Goal: Information Seeking & Learning: Find specific fact

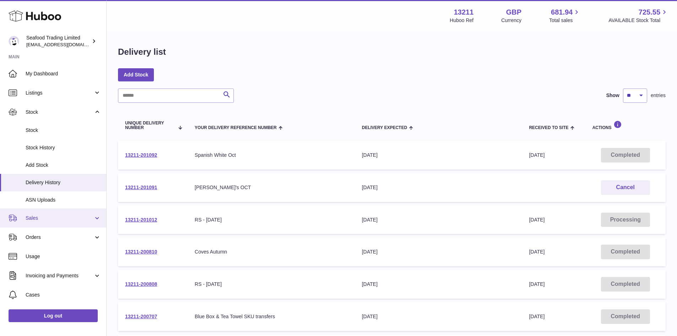
click at [44, 219] on span "Sales" at bounding box center [60, 218] width 68 height 7
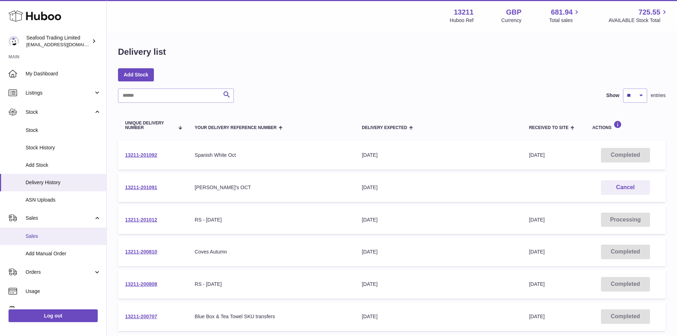
click at [42, 229] on link "Sales" at bounding box center [53, 235] width 106 height 17
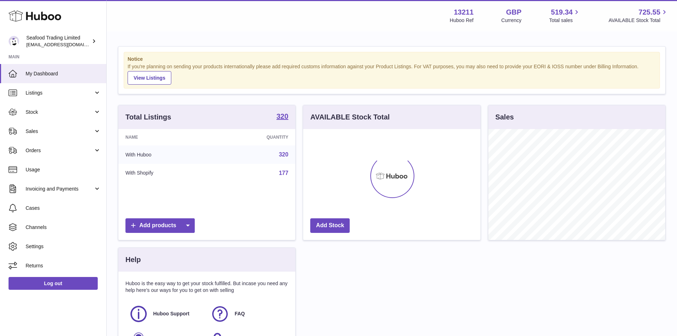
scroll to position [111, 177]
click at [43, 131] on span "Sales" at bounding box center [60, 131] width 68 height 7
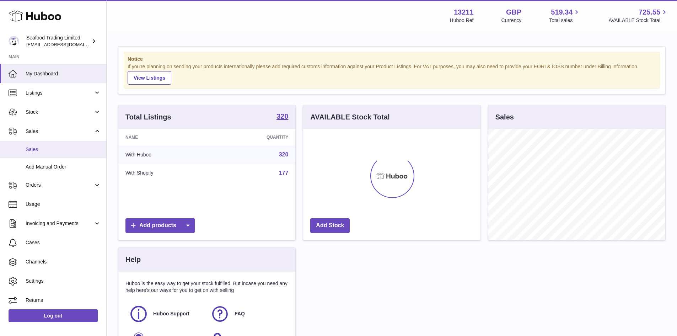
click at [42, 149] on span "Sales" at bounding box center [63, 149] width 75 height 7
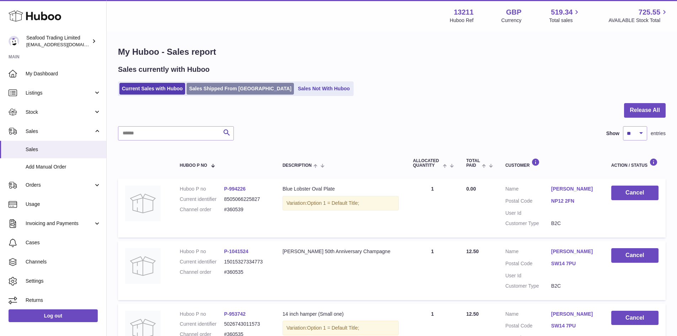
click at [210, 93] on link "Sales Shipped From Huboo" at bounding box center [240, 89] width 107 height 12
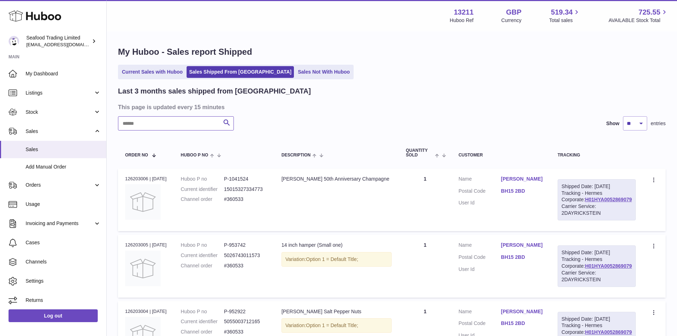
click at [168, 129] on input "text" at bounding box center [176, 123] width 116 height 14
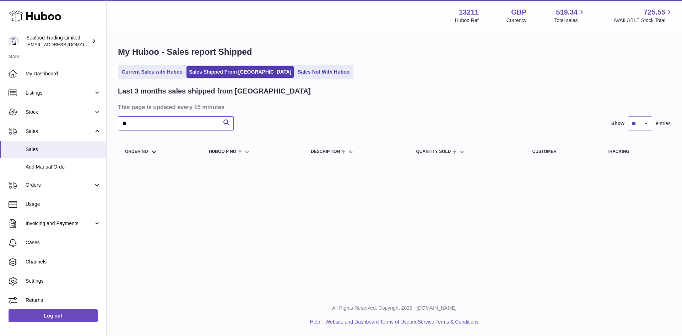
type input "*"
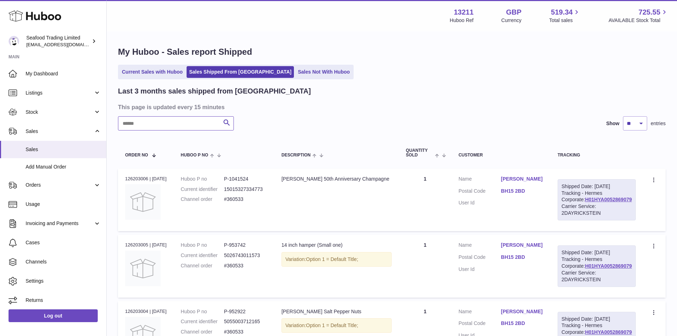
click at [203, 124] on input "text" at bounding box center [176, 123] width 116 height 14
paste input "******"
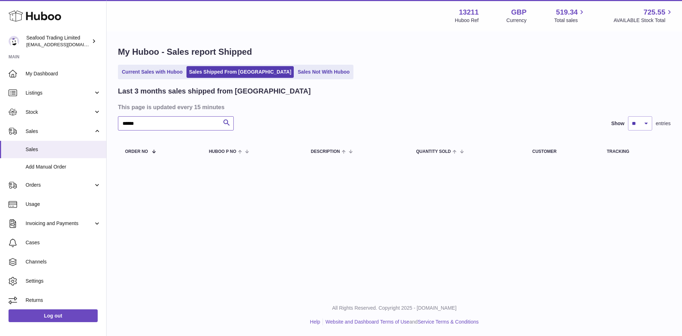
type input "******"
drag, startPoint x: 158, startPoint y: 123, endPoint x: 114, endPoint y: 125, distance: 44.1
click at [114, 125] on div "My Huboo - Sales report Shipped Current Sales with Huboo Sales Shipped From Hub…" at bounding box center [395, 105] width 576 height 147
drag, startPoint x: 158, startPoint y: 122, endPoint x: 117, endPoint y: 120, distance: 41.9
click at [117, 120] on div "My Huboo - Sales report Shipped Current Sales with Huboo Sales Shipped From Hub…" at bounding box center [395, 105] width 576 height 147
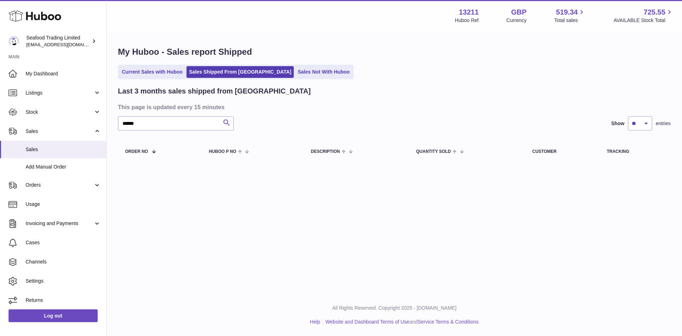
click at [226, 121] on icon "submit" at bounding box center [226, 122] width 9 height 9
click at [207, 123] on input "******" at bounding box center [176, 123] width 116 height 14
click at [224, 123] on icon "submit" at bounding box center [226, 122] width 9 height 9
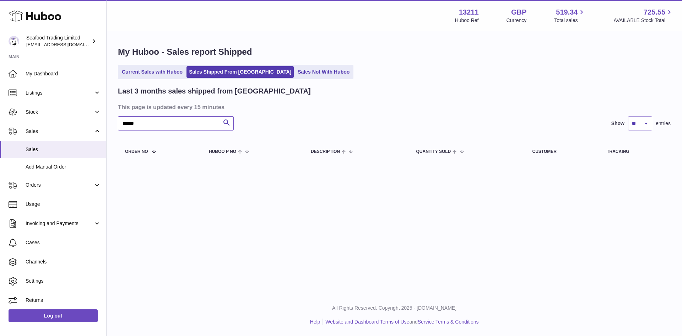
drag, startPoint x: 150, startPoint y: 124, endPoint x: 110, endPoint y: 123, distance: 40.5
click at [110, 123] on div "My Huboo - Sales report Shipped Current Sales with Huboo Sales Shipped From Hub…" at bounding box center [395, 105] width 576 height 147
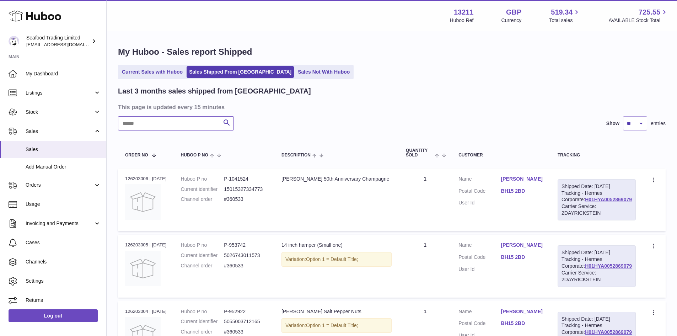
click at [166, 124] on input "text" at bounding box center [176, 123] width 116 height 14
paste input "******"
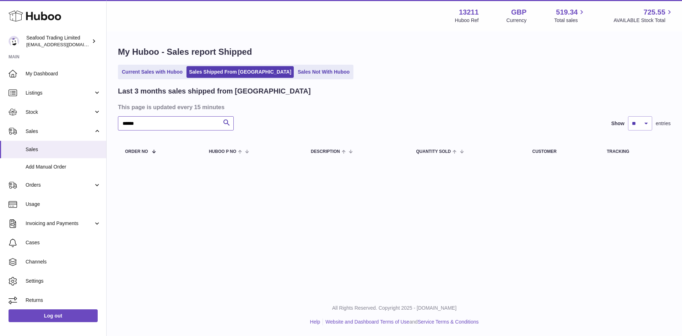
type input "******"
drag, startPoint x: 157, startPoint y: 125, endPoint x: 119, endPoint y: 123, distance: 38.4
click at [119, 123] on input "******" at bounding box center [176, 123] width 116 height 14
click at [227, 120] on icon "submit" at bounding box center [226, 122] width 9 height 9
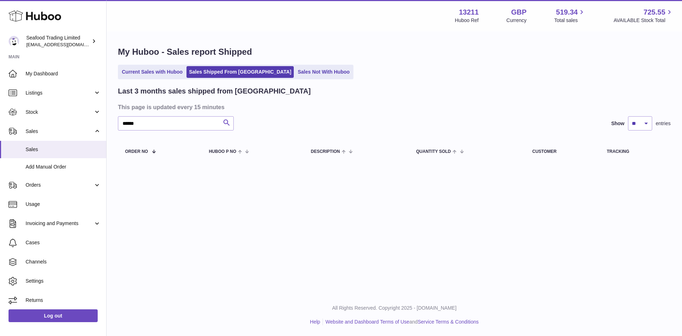
click at [227, 120] on icon "submit" at bounding box center [226, 122] width 9 height 9
click at [60, 178] on link "Orders" at bounding box center [53, 185] width 106 height 19
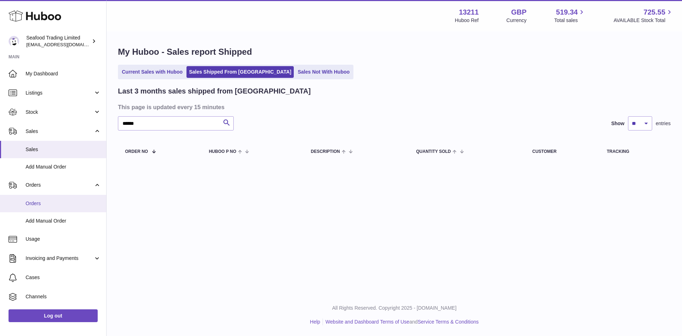
click at [47, 197] on link "Orders" at bounding box center [53, 203] width 106 height 17
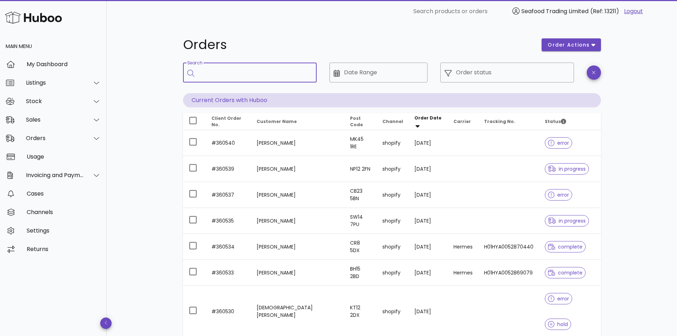
click at [217, 73] on input "Search" at bounding box center [255, 72] width 112 height 11
paste input "******"
click at [258, 72] on input "******" at bounding box center [251, 72] width 104 height 11
type input "******"
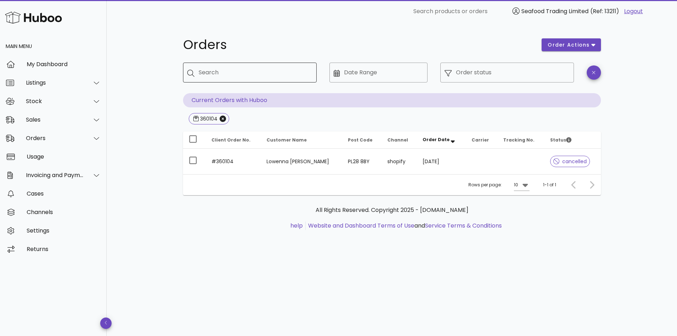
click at [248, 73] on input "Search" at bounding box center [255, 72] width 112 height 11
paste input "*******"
type input "*******"
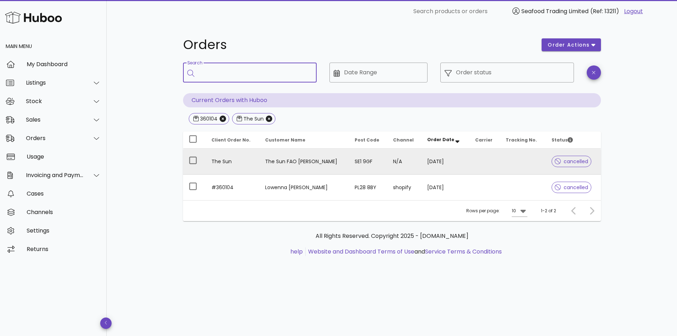
click at [219, 161] on td "The Sun" at bounding box center [233, 162] width 54 height 26
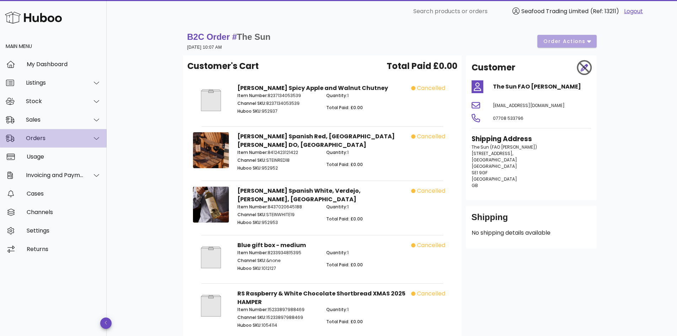
click at [38, 137] on div "Orders" at bounding box center [55, 138] width 58 height 7
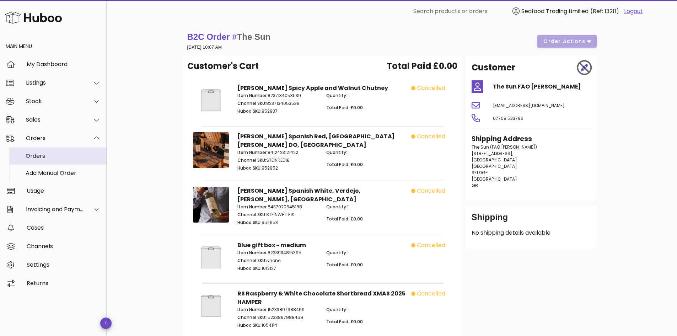
click at [35, 151] on div "Orders" at bounding box center [63, 155] width 75 height 15
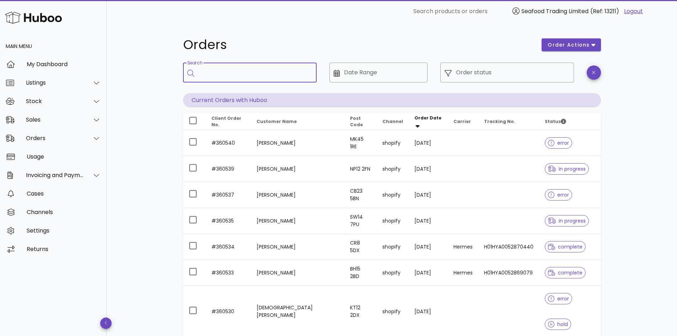
click at [224, 74] on input "Search" at bounding box center [255, 72] width 112 height 11
paste input "*******"
type input "*******"
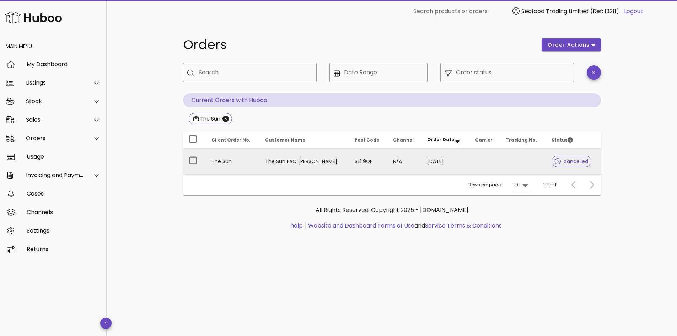
click at [219, 162] on td "The Sun" at bounding box center [233, 162] width 54 height 26
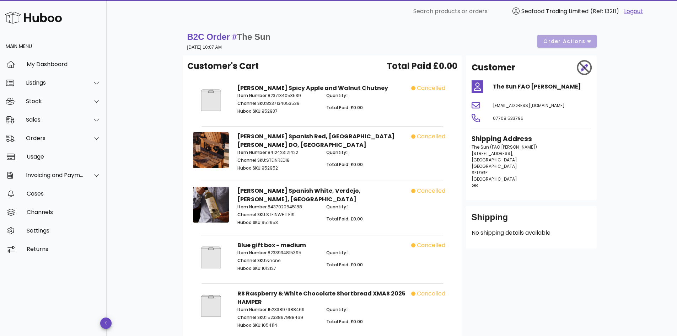
click at [209, 37] on strong "B2C Order # The Sun" at bounding box center [228, 37] width 83 height 10
click at [39, 139] on div "Orders" at bounding box center [55, 138] width 58 height 7
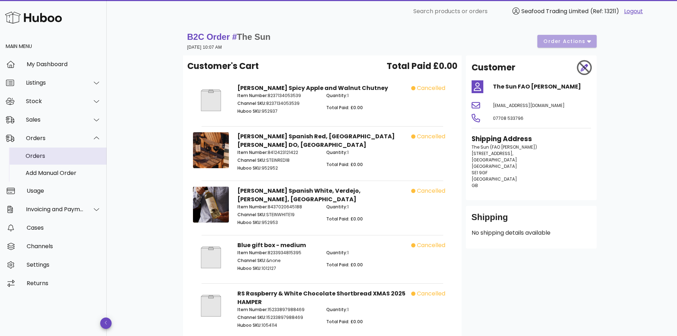
click at [37, 153] on div "Orders" at bounding box center [63, 155] width 75 height 7
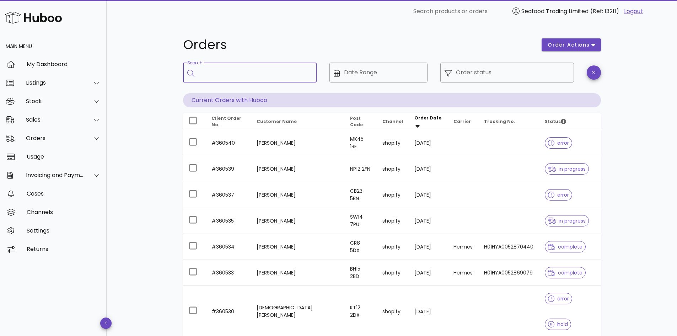
click at [231, 76] on input "Search" at bounding box center [255, 72] width 112 height 11
paste input "*******"
click at [238, 72] on input "*******" at bounding box center [251, 72] width 104 height 11
type input "*******"
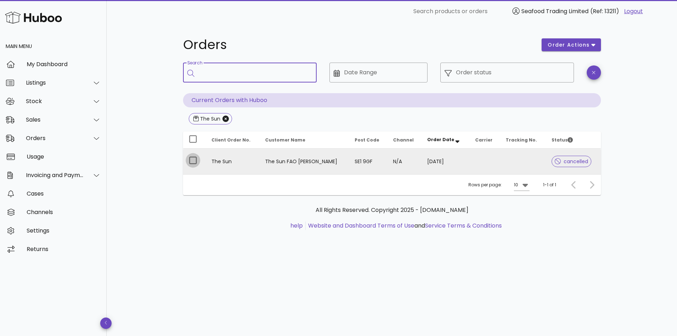
click at [194, 161] on div at bounding box center [193, 160] width 12 height 12
click at [229, 161] on td "The Sun" at bounding box center [233, 162] width 54 height 26
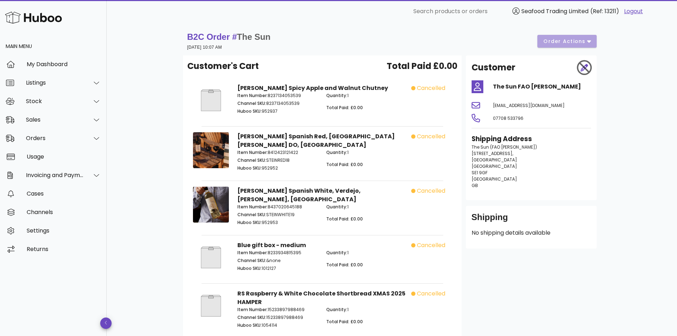
click at [583, 65] on div at bounding box center [584, 67] width 21 height 21
drag, startPoint x: 366, startPoint y: 86, endPoint x: 235, endPoint y: 85, distance: 131.1
click at [235, 85] on div "Rick Stein Spicy Apple and Walnut Chutney Item Number: 8237134053539 Channel SK…" at bounding box center [322, 102] width 178 height 44
copy strong "Rick Stein Spicy Apple and Walnut Chutney"
drag, startPoint x: 309, startPoint y: 134, endPoint x: 334, endPoint y: 134, distance: 24.9
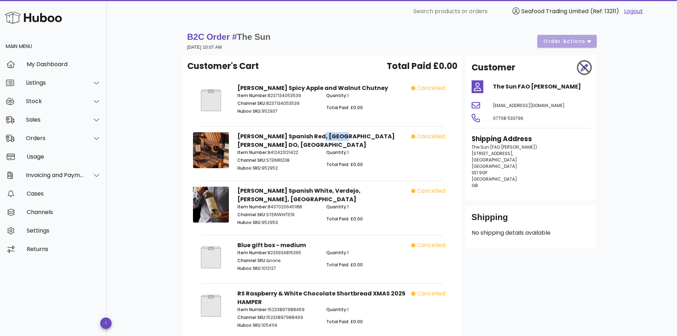
click at [334, 134] on strong "Rick Stein's Spanish Red, Campo de Borja DO, Spain" at bounding box center [315, 140] width 157 height 17
copy strong "Campo"
click at [305, 187] on strong "[PERSON_NAME] Spanish White, Verdejo, [PERSON_NAME], [GEOGRAPHIC_DATA]" at bounding box center [298, 195] width 123 height 17
copy strong "White"
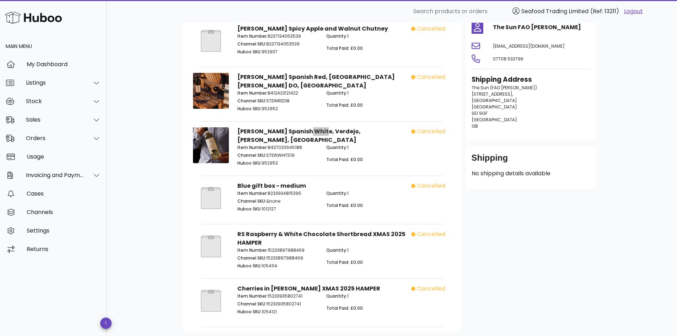
scroll to position [71, 0]
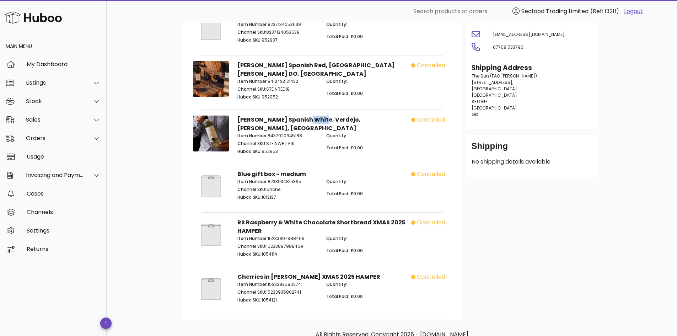
drag, startPoint x: 303, startPoint y: 178, endPoint x: 268, endPoint y: 177, distance: 34.8
click at [268, 178] on p "Item Number: 8233934815395" at bounding box center [277, 181] width 81 height 6
copy p "8233934815395"
drag, startPoint x: 276, startPoint y: 216, endPoint x: 247, endPoint y: 215, distance: 28.8
click at [247, 218] on strong "RS Raspberry & White Chocolate Shortbread XMAS 2025 HAMPER" at bounding box center [321, 226] width 168 height 17
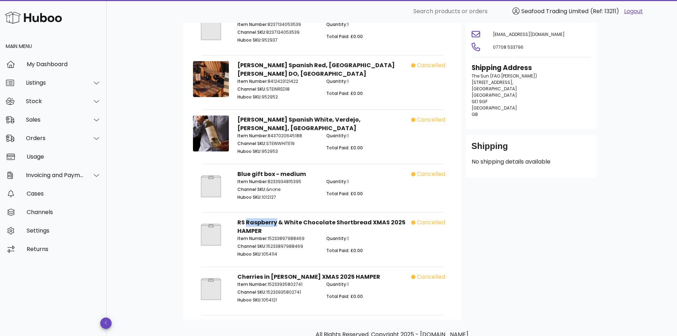
copy strong "Raspberry"
click at [279, 277] on div "Item Number: 15233935802741 Channel SKU: 15233935802741 Huboo SKU: 1054121" at bounding box center [277, 293] width 89 height 33
copy p "15233935802741"
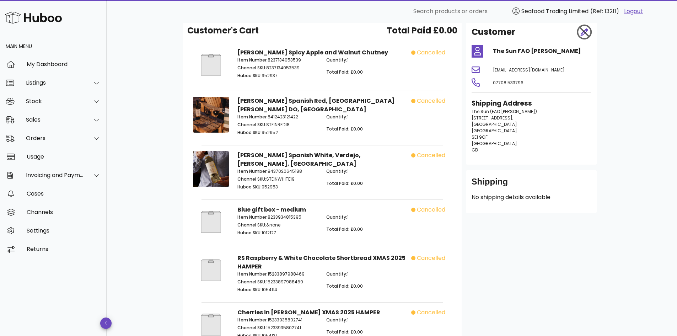
scroll to position [0, 0]
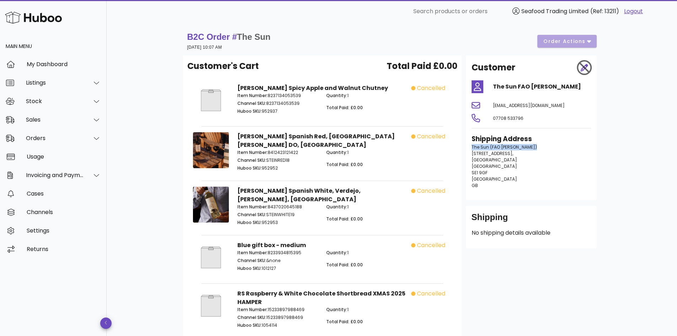
drag, startPoint x: 533, startPoint y: 147, endPoint x: 472, endPoint y: 146, distance: 61.5
click at [472, 146] on p "The Sun (FAO Kirsty Spence) 1 London Bridge Street, London London SE1 9GF Unite…" at bounding box center [530, 166] width 119 height 45
copy span "The Sun (FAO Kirsty Spence)"
drag, startPoint x: 490, startPoint y: 171, endPoint x: 472, endPoint y: 173, distance: 18.2
click at [472, 173] on p "The Sun (FAO Kirsty Spence) 1 London Bridge Street, London London SE1 9GF Unite…" at bounding box center [530, 166] width 119 height 45
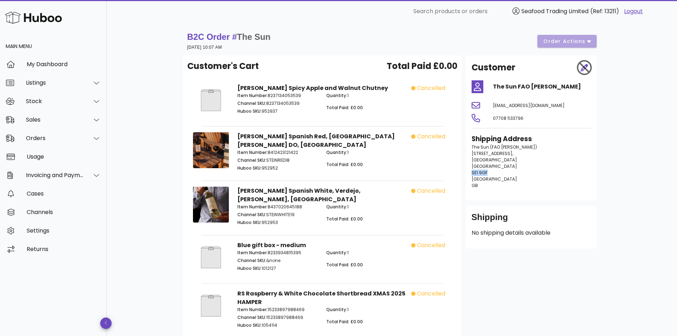
copy span "SE1 9GF"
drag, startPoint x: 524, startPoint y: 117, endPoint x: 492, endPoint y: 116, distance: 32.3
click at [492, 116] on div "07708 533796" at bounding box center [542, 117] width 107 height 17
copy span "07708 533796"
drag, startPoint x: 550, startPoint y: 105, endPoint x: 489, endPoint y: 102, distance: 61.2
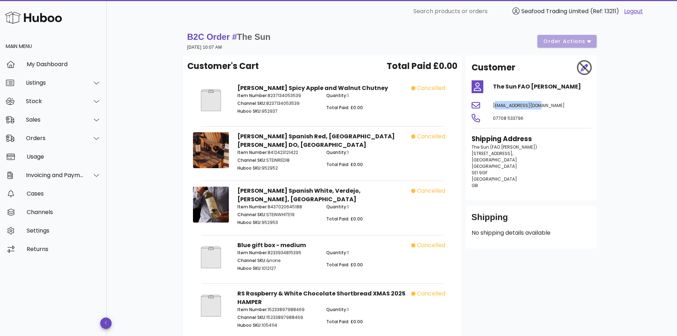
click at [489, 102] on div "grace@rochecom.com" at bounding box center [542, 105] width 107 height 17
copy span "grace@rochecom.com"
click at [48, 124] on div "Sales" at bounding box center [53, 119] width 107 height 18
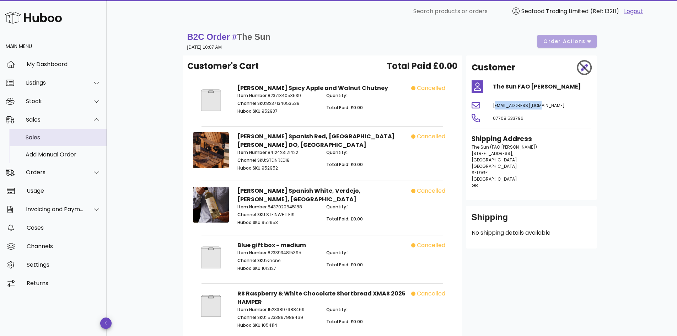
click at [43, 133] on div "Sales" at bounding box center [63, 137] width 75 height 15
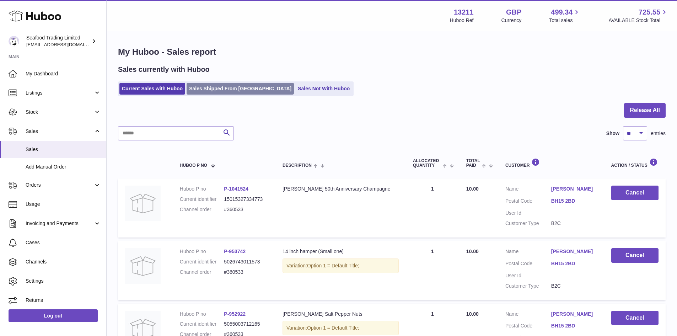
click at [200, 86] on link "Sales Shipped From [GEOGRAPHIC_DATA]" at bounding box center [240, 89] width 107 height 12
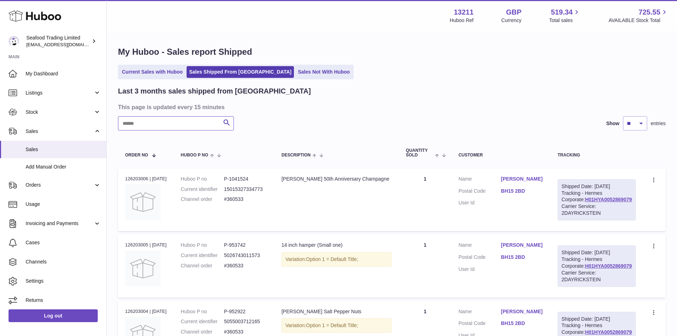
click at [144, 123] on input "text" at bounding box center [176, 123] width 116 height 14
type input "**"
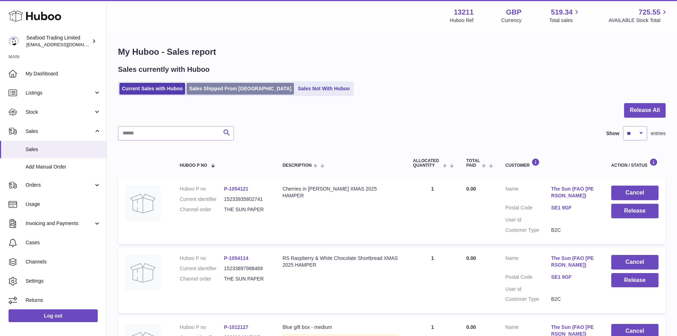
click at [231, 91] on link "Sales Shipped From [GEOGRAPHIC_DATA]" at bounding box center [240, 89] width 107 height 12
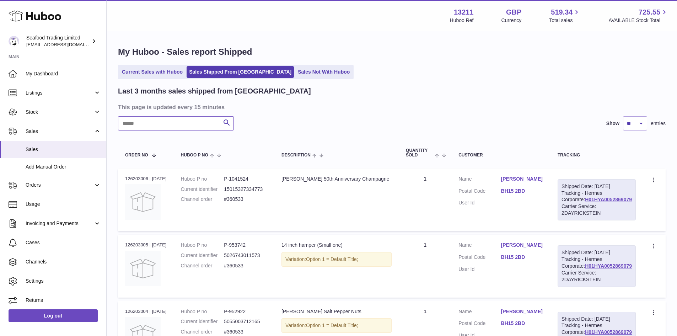
click at [163, 123] on input "text" at bounding box center [176, 123] width 116 height 14
paste input "*********"
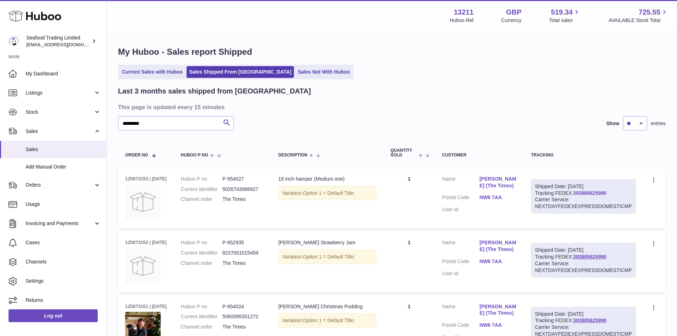
drag, startPoint x: 610, startPoint y: 192, endPoint x: 575, endPoint y: 191, distance: 35.2
click at [575, 191] on div "Shipped Date: [DATE] Tracking FEDEX: 393885625990 Carrier Service: NEXTDAYFEDEX…" at bounding box center [583, 196] width 105 height 35
copy link "393885625990"
drag, startPoint x: 171, startPoint y: 125, endPoint x: 115, endPoint y: 124, distance: 56.5
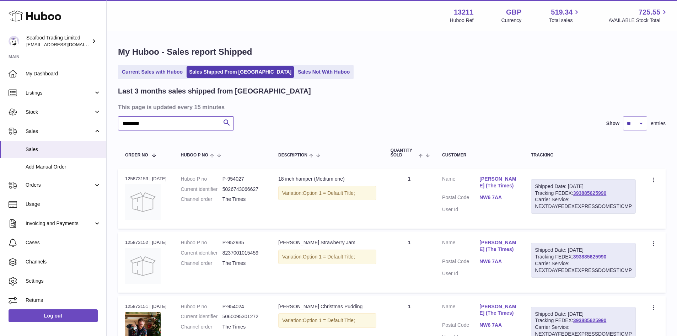
paste input "text"
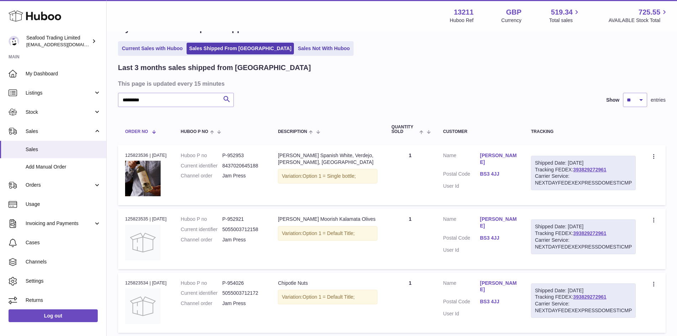
scroll to position [36, 0]
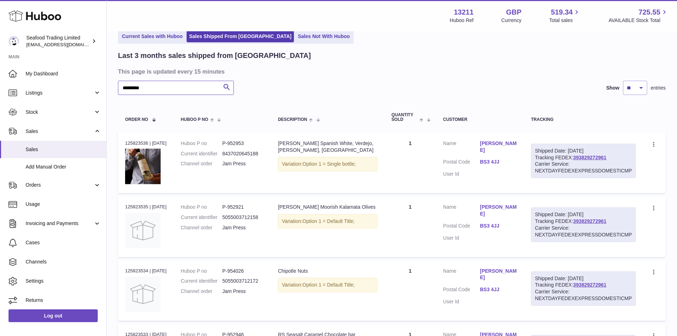
paste input "text"
drag, startPoint x: 150, startPoint y: 86, endPoint x: 119, endPoint y: 90, distance: 31.1
click at [119, 90] on input "*********" at bounding box center [176, 88] width 116 height 14
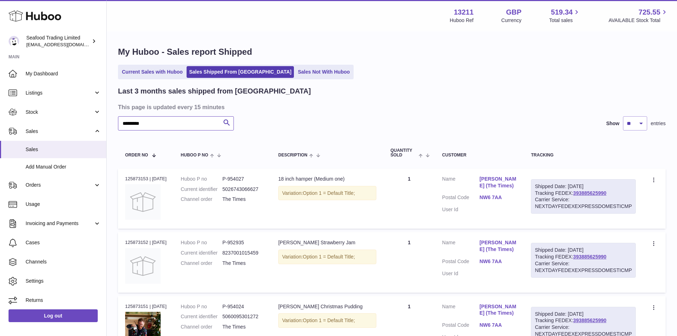
type input "*********"
